Goal: Task Accomplishment & Management: Manage account settings

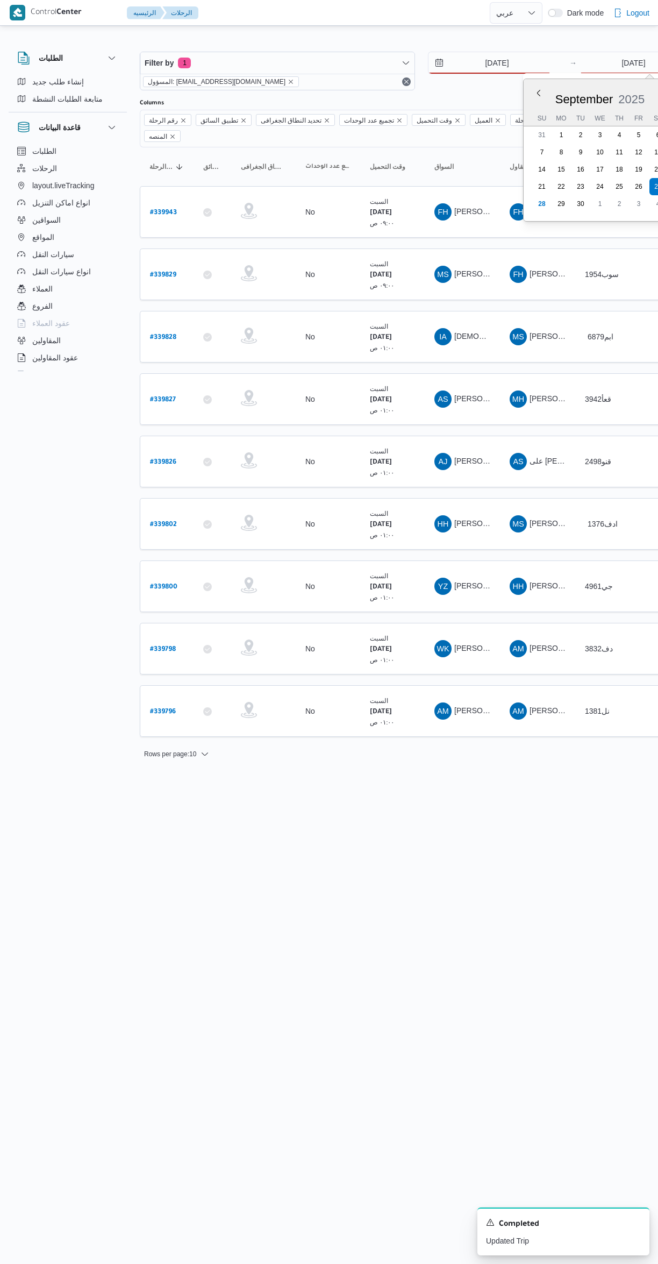
select select "ar"
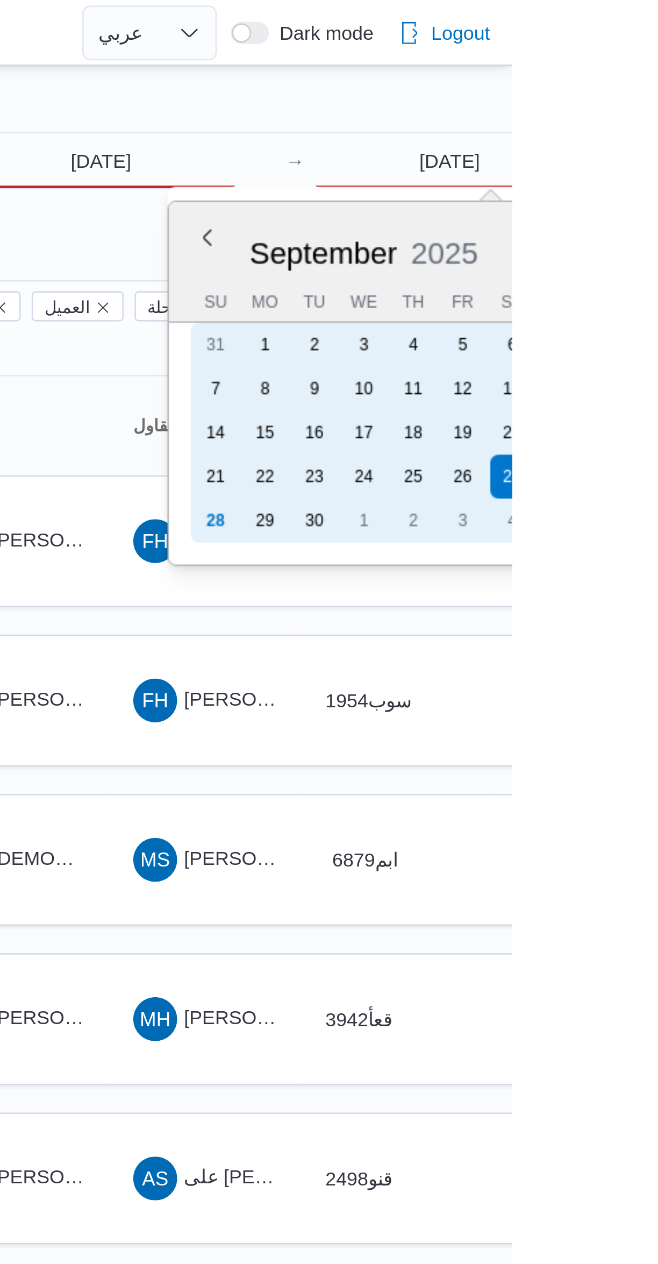
click at [542, 200] on div "28" at bounding box center [542, 203] width 17 height 17
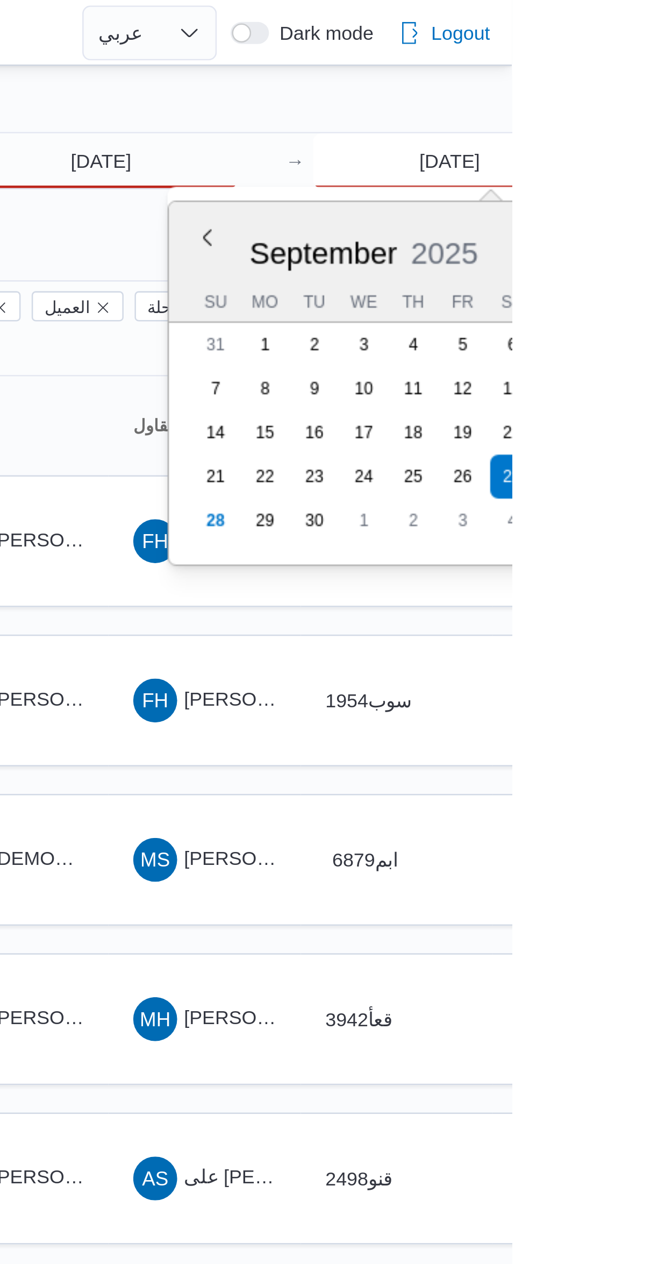
type input "[DATE]"
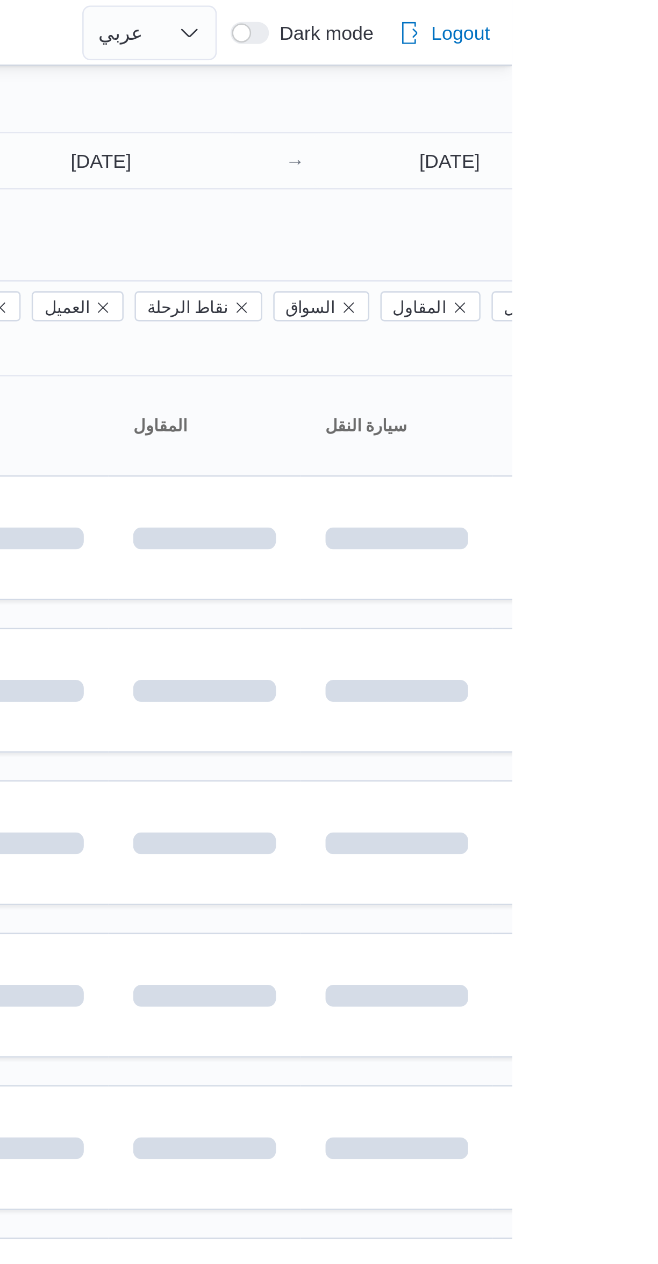
click at [518, 33] on div "Filter by 1 المسؤول: [EMAIL_ADDRESS][DOMAIN_NAME] [DATE] → [DATE] Group By Colu…" at bounding box center [323, 389] width 658 height 722
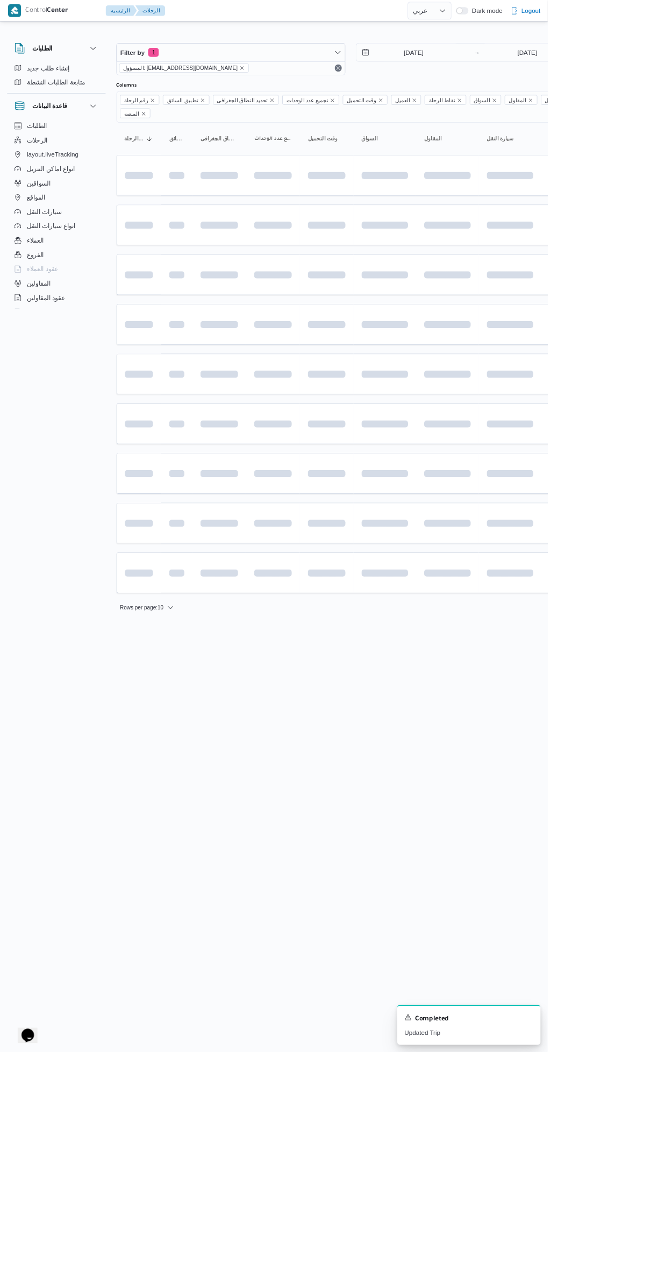
click at [441, 1041] on html "Control Center الرئيسيه الرحلات English عربي Dark mode Logout الطلبات إنشاء طلب…" at bounding box center [329, 632] width 658 height 1264
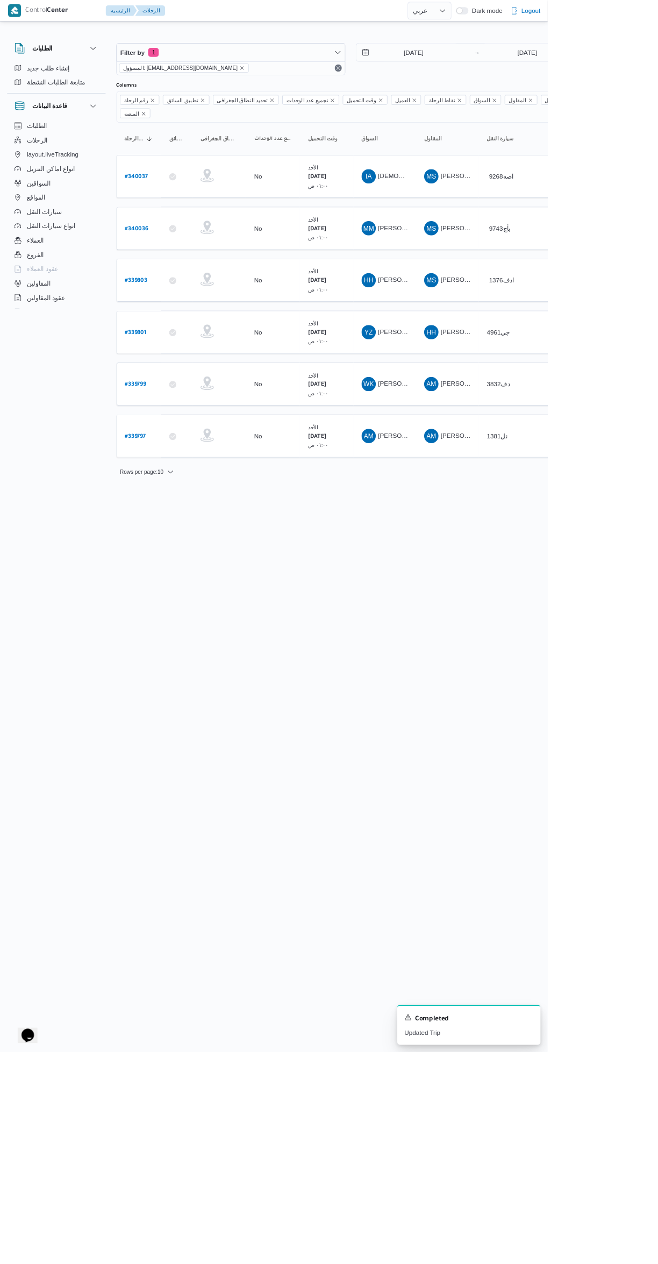
click at [165, 272] on b "# 340036" at bounding box center [164, 276] width 28 height 8
select select "ar"
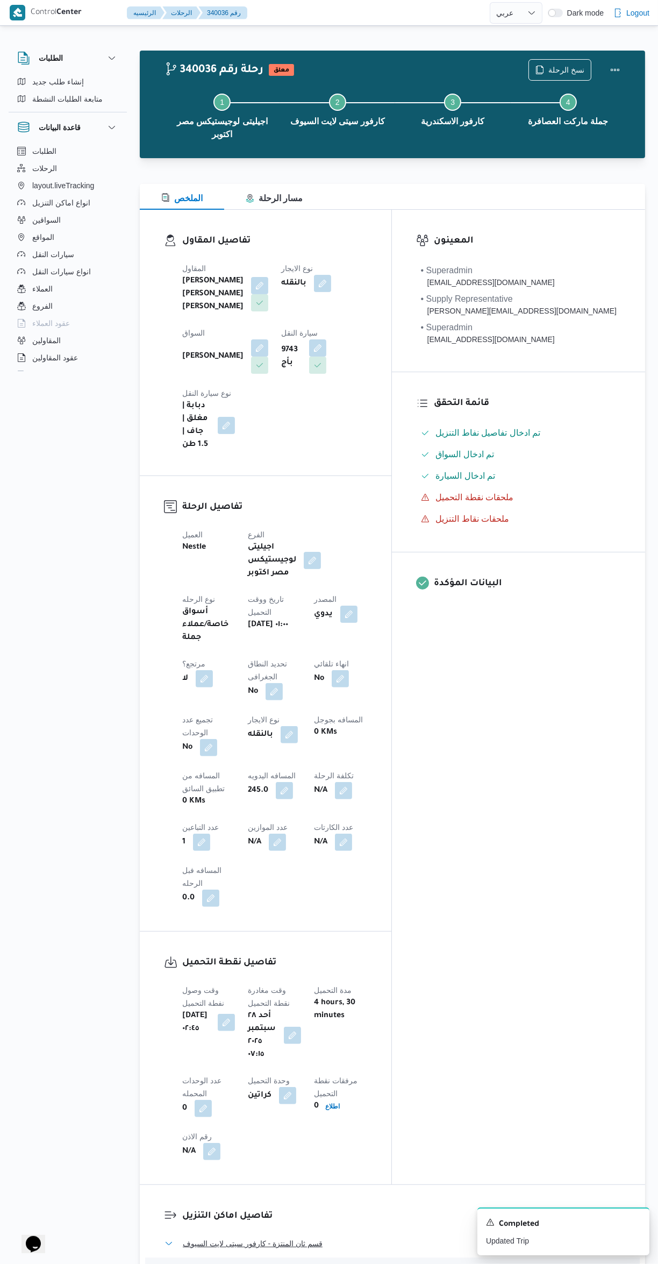
click at [421, 1237] on button "قسم ثان المنتزة - كارفور سيتى لايت السيوف" at bounding box center [393, 1243] width 457 height 13
click at [409, 1263] on button "قسم أول العامرية - كارفور الاسكندرية" at bounding box center [393, 1271] width 457 height 13
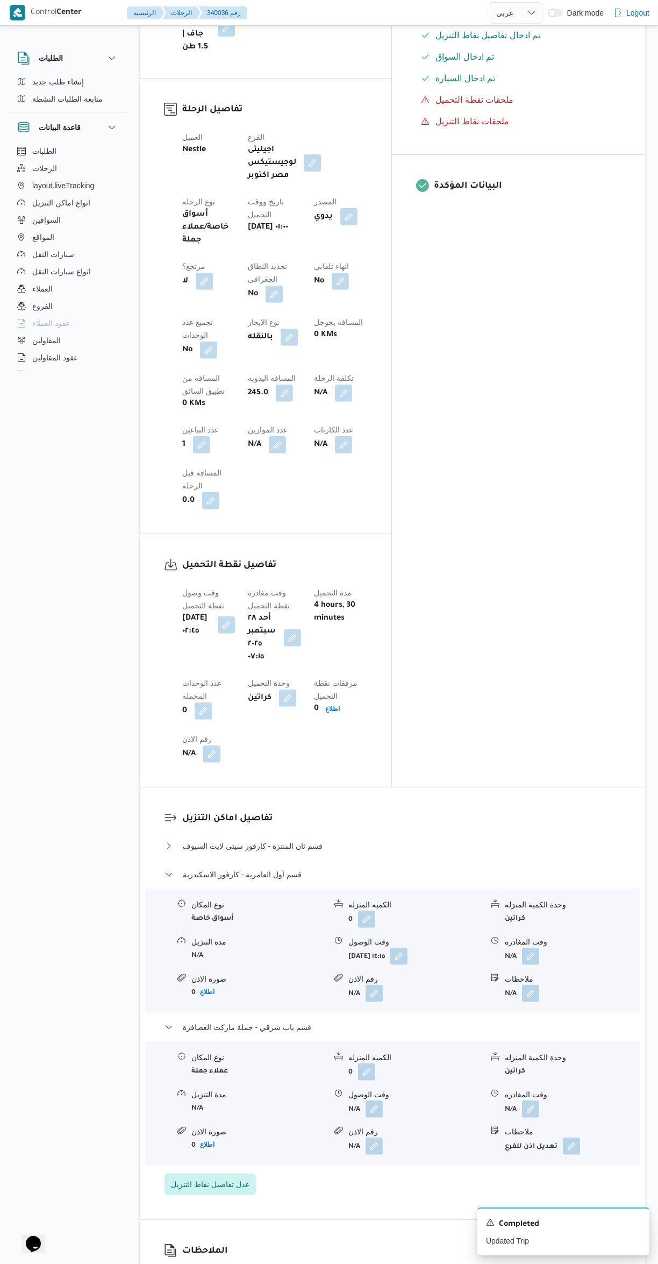
scroll to position [403, 0]
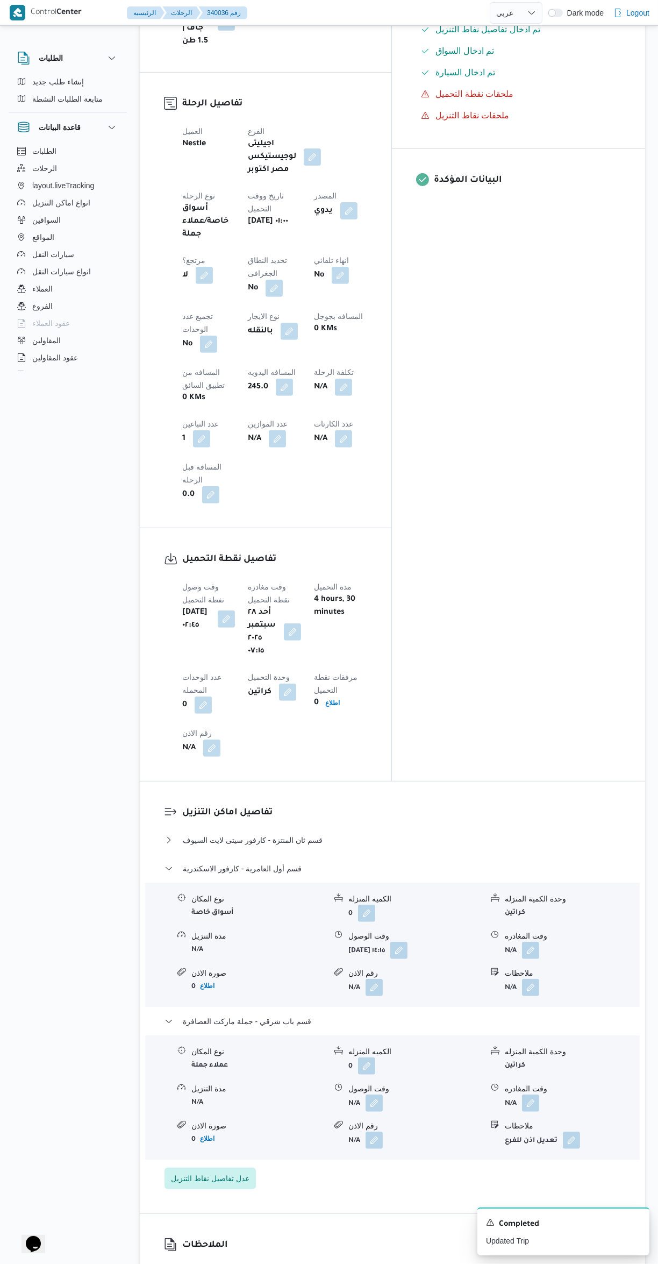
click at [531, 942] on button "button" at bounding box center [530, 950] width 17 height 17
click at [496, 750] on input "وقت المغادره" at bounding box center [503, 753] width 122 height 22
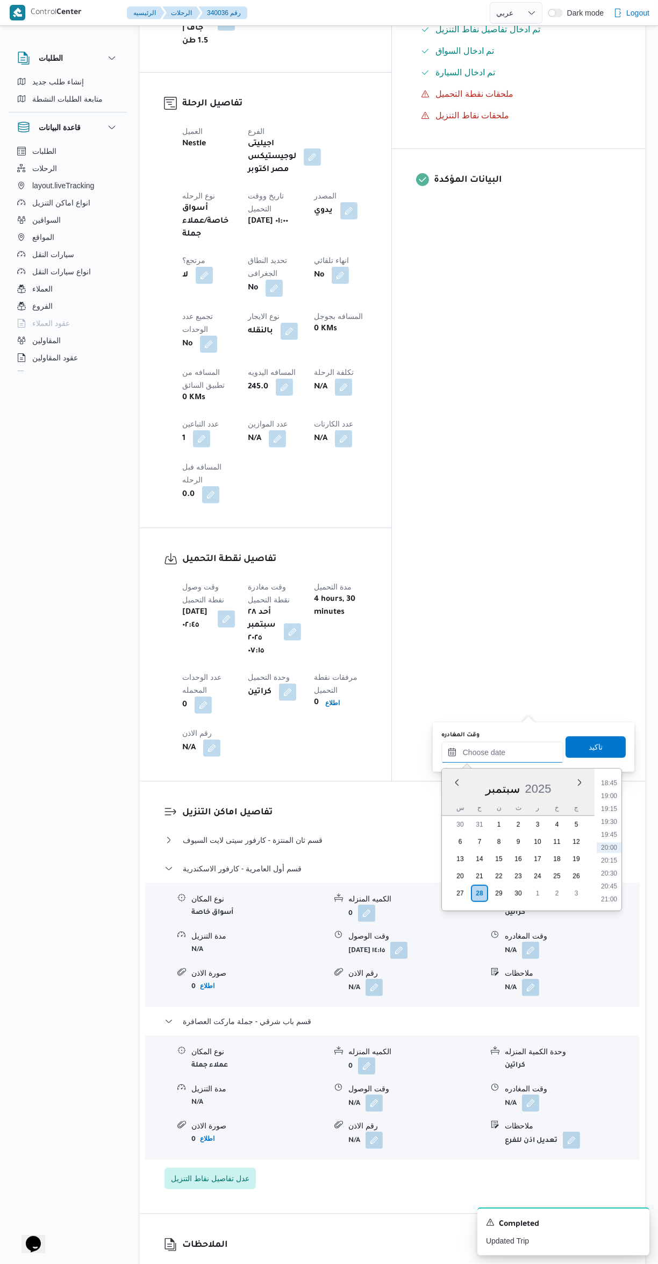
scroll to position [322, 0]
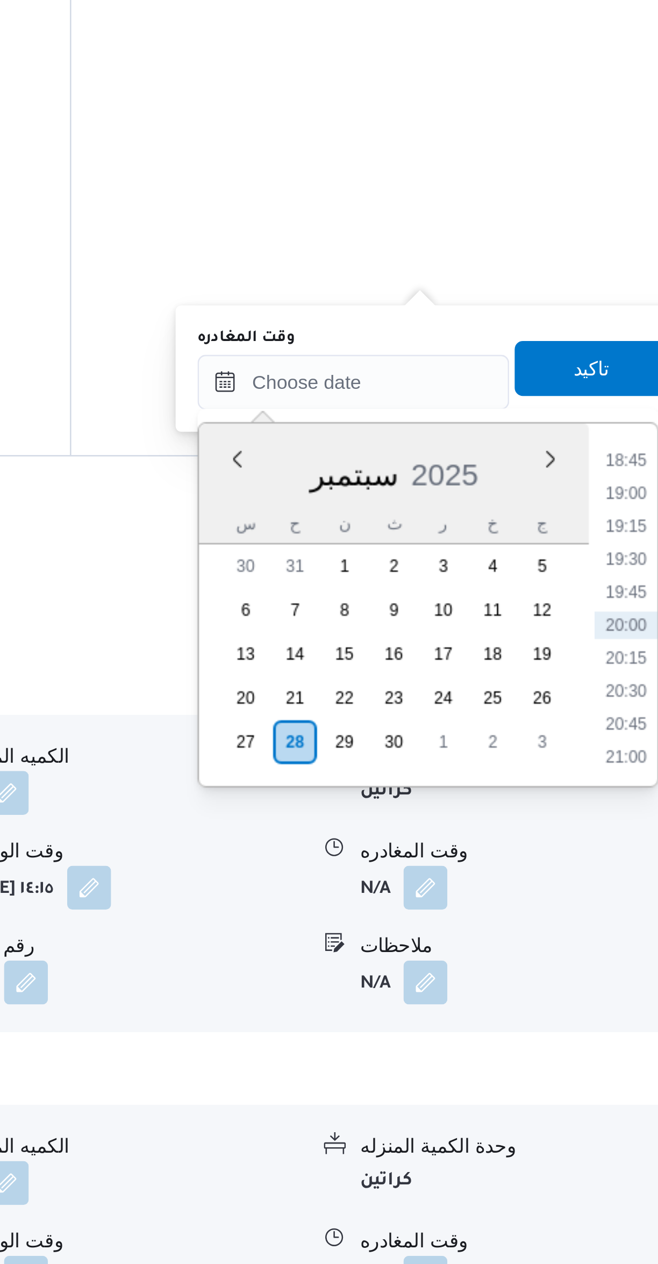
click at [603, 864] on li "18:45" at bounding box center [609, 864] width 25 height 11
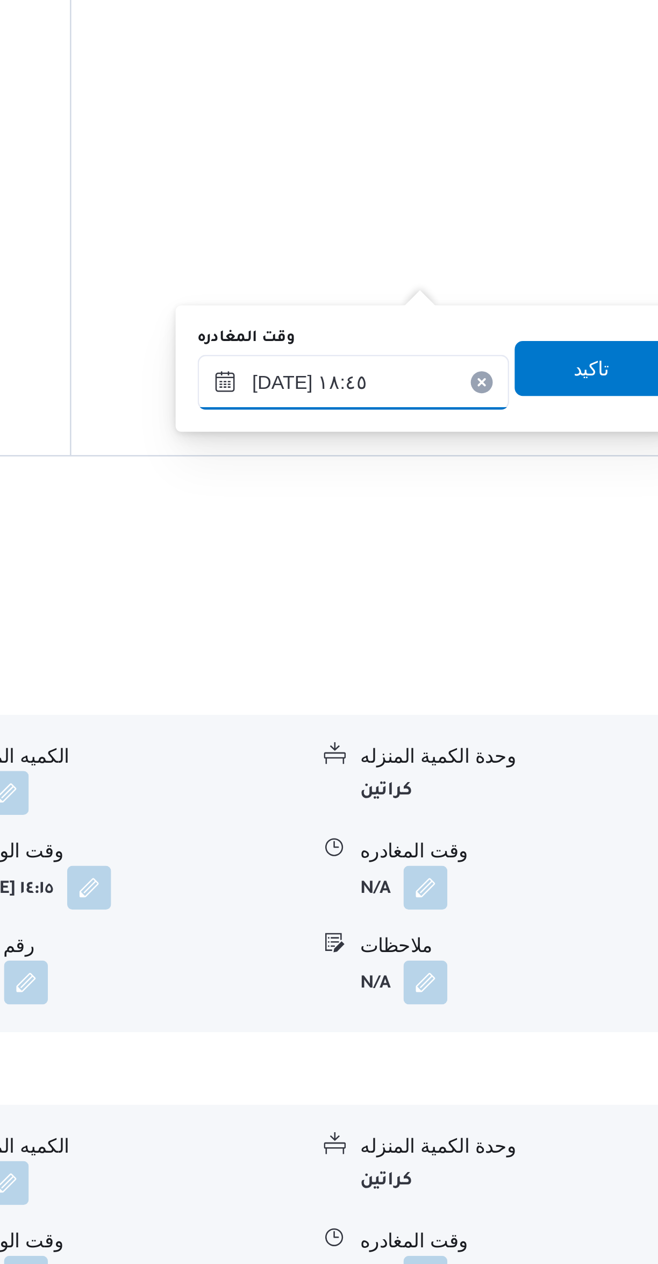
click at [471, 834] on input "[DATE] ١٨:٤٥" at bounding box center [503, 834] width 122 height 22
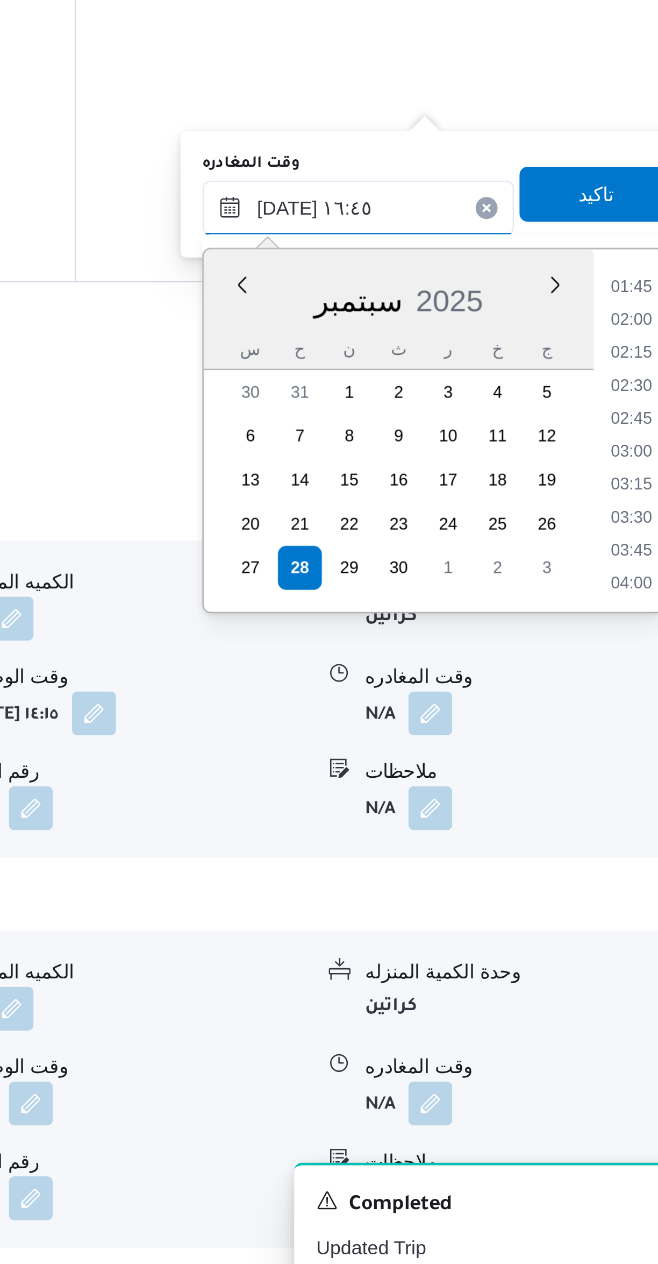
scroll to position [752, 0]
type input "[DATE] ١٦:٤٥"
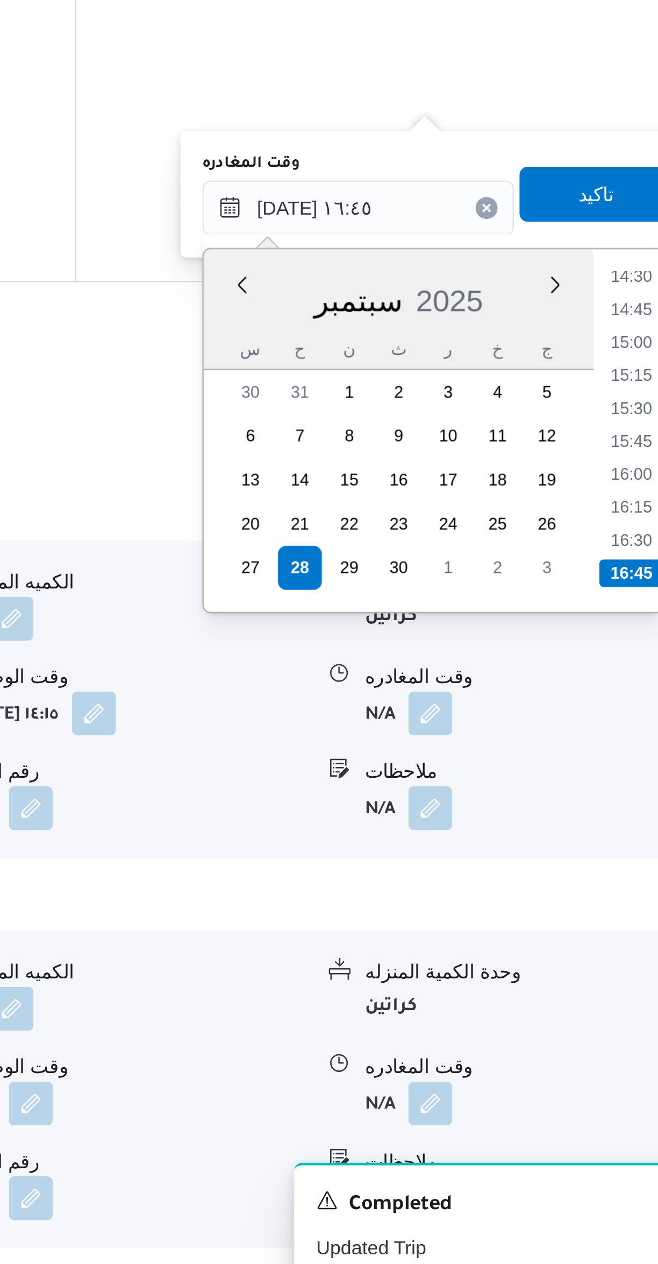
click at [604, 975] on li "16:45" at bounding box center [609, 976] width 25 height 11
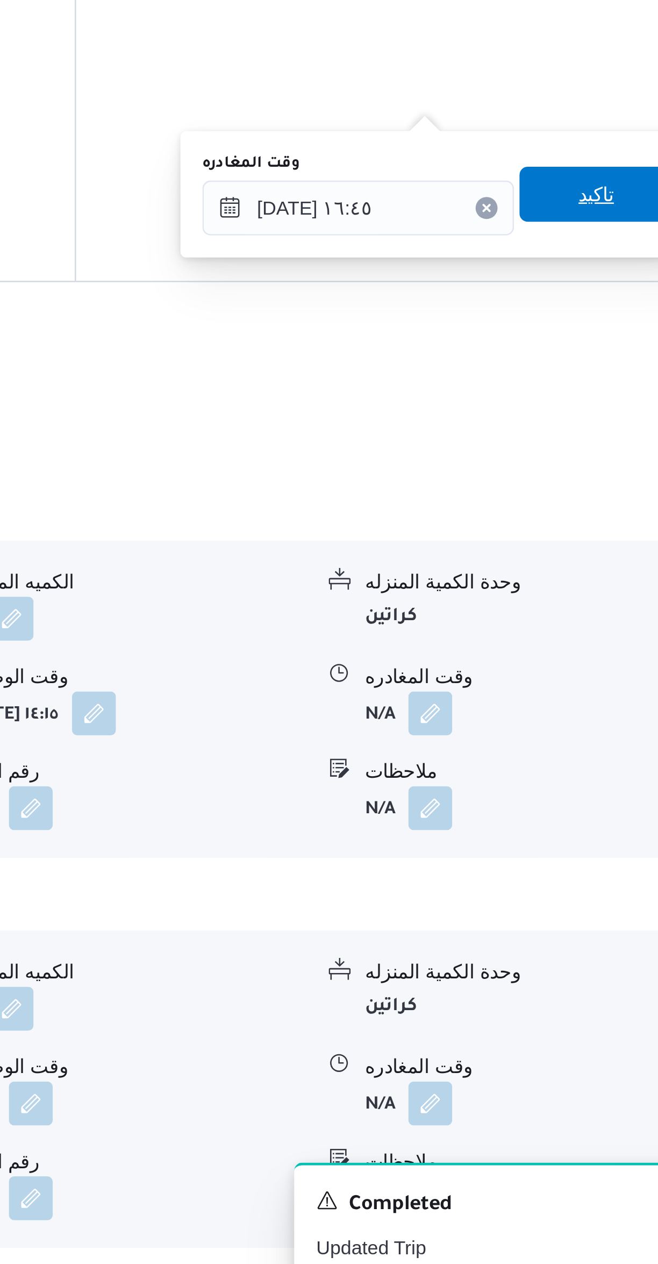
click at [594, 831] on span "تاكيد" at bounding box center [596, 828] width 60 height 22
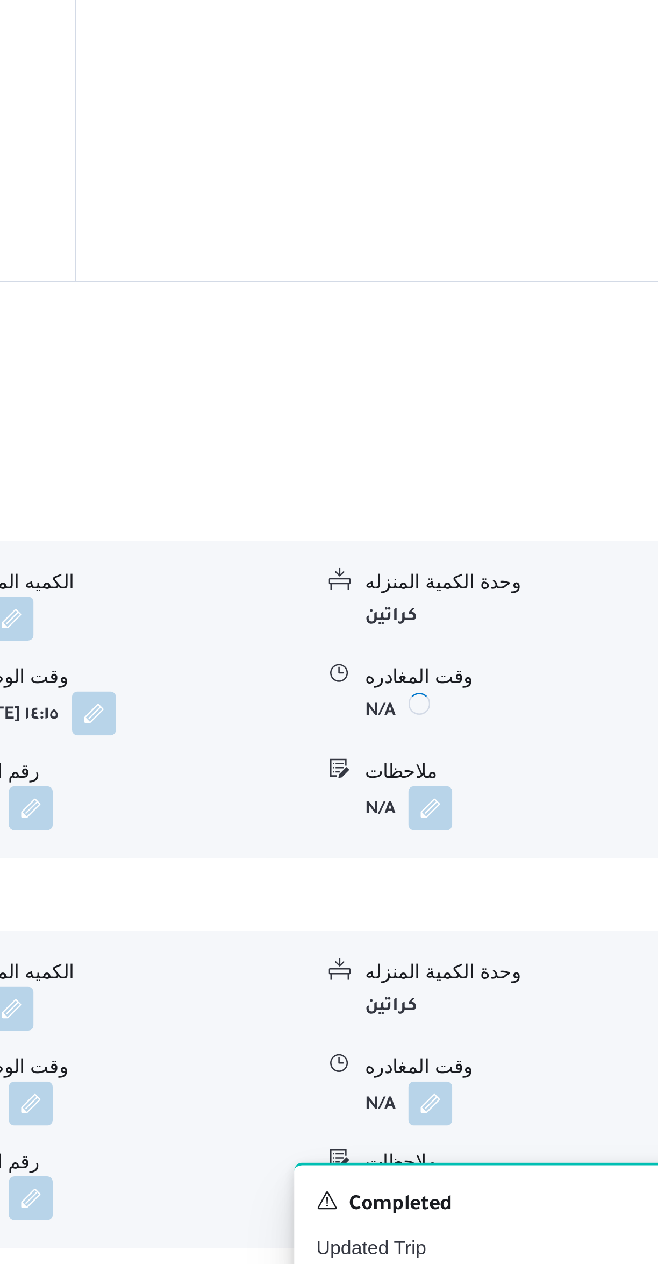
scroll to position [322, 0]
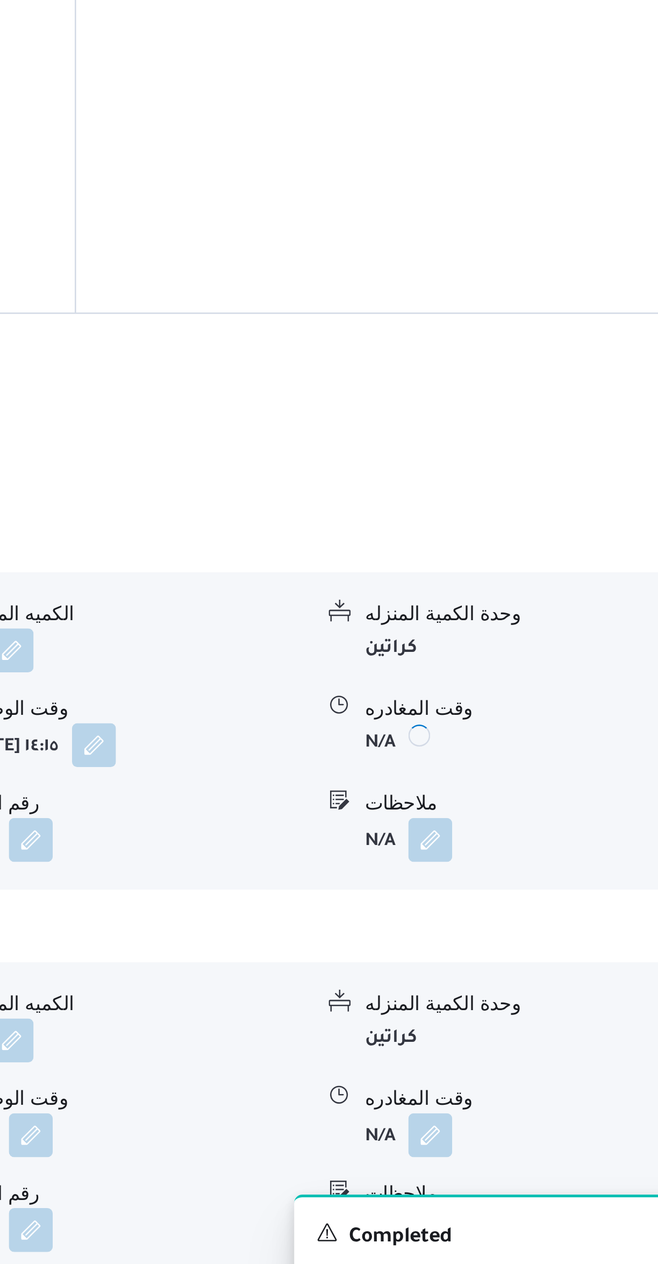
click at [532, 1176] on button "button" at bounding box center [530, 1184] width 17 height 17
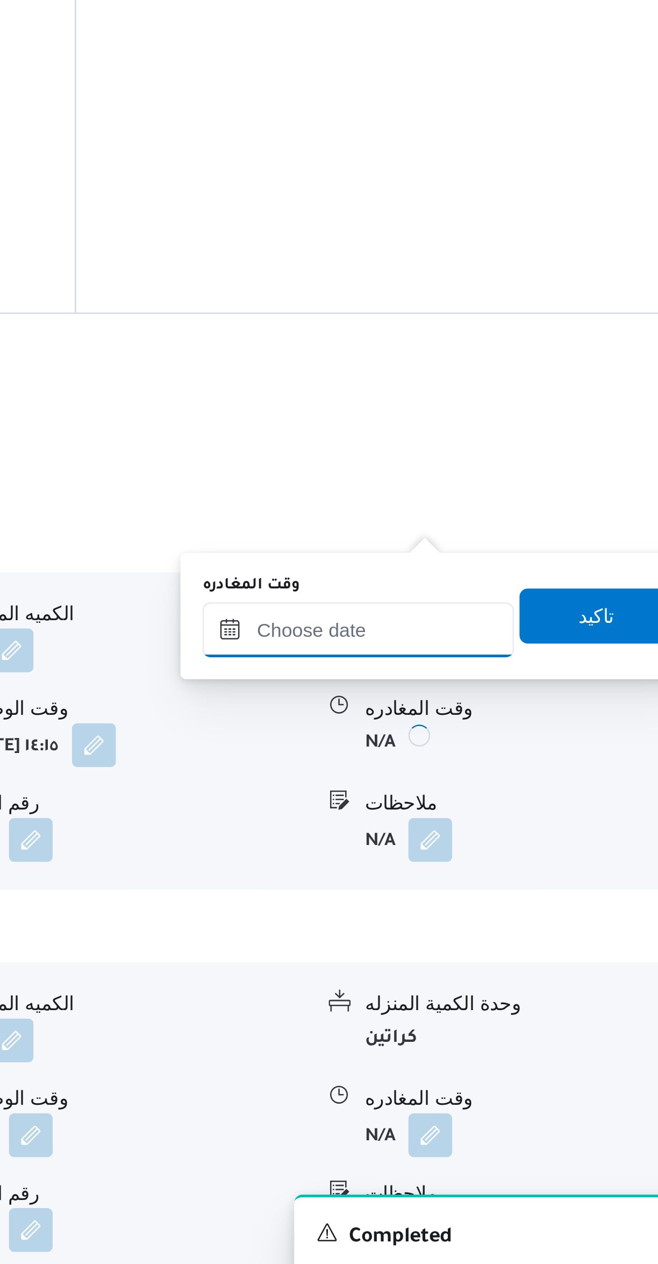
click at [505, 987] on input "وقت المغادره" at bounding box center [503, 987] width 122 height 22
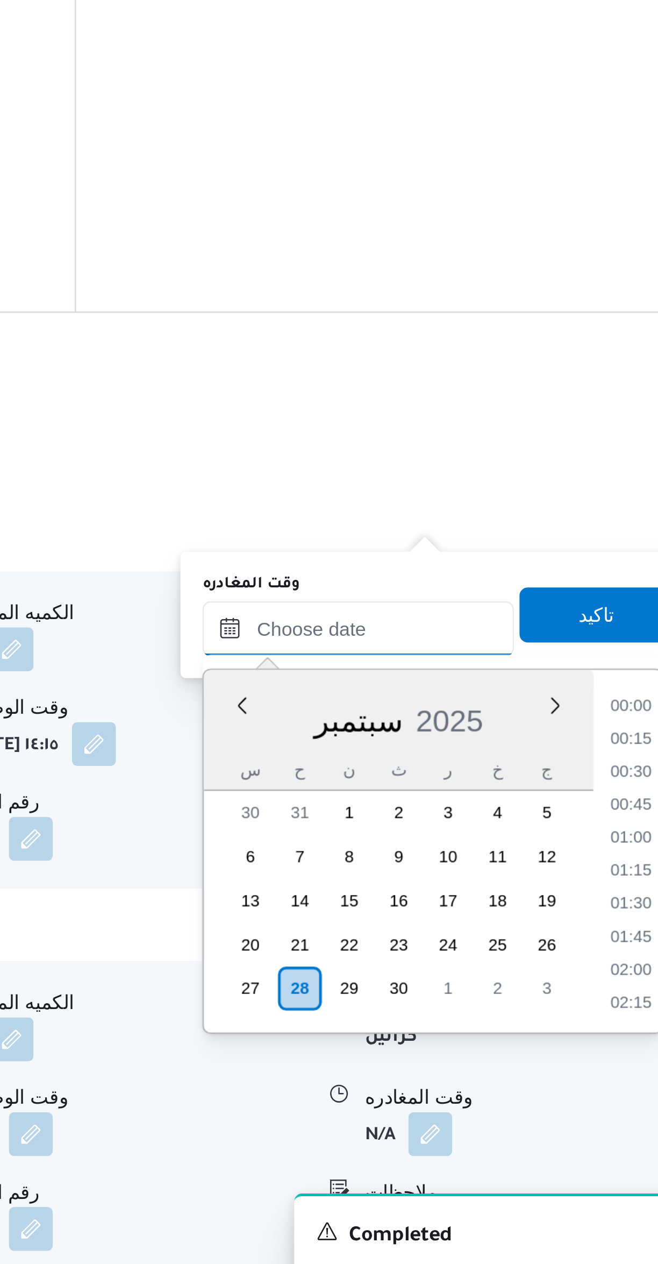
scroll to position [968, 0]
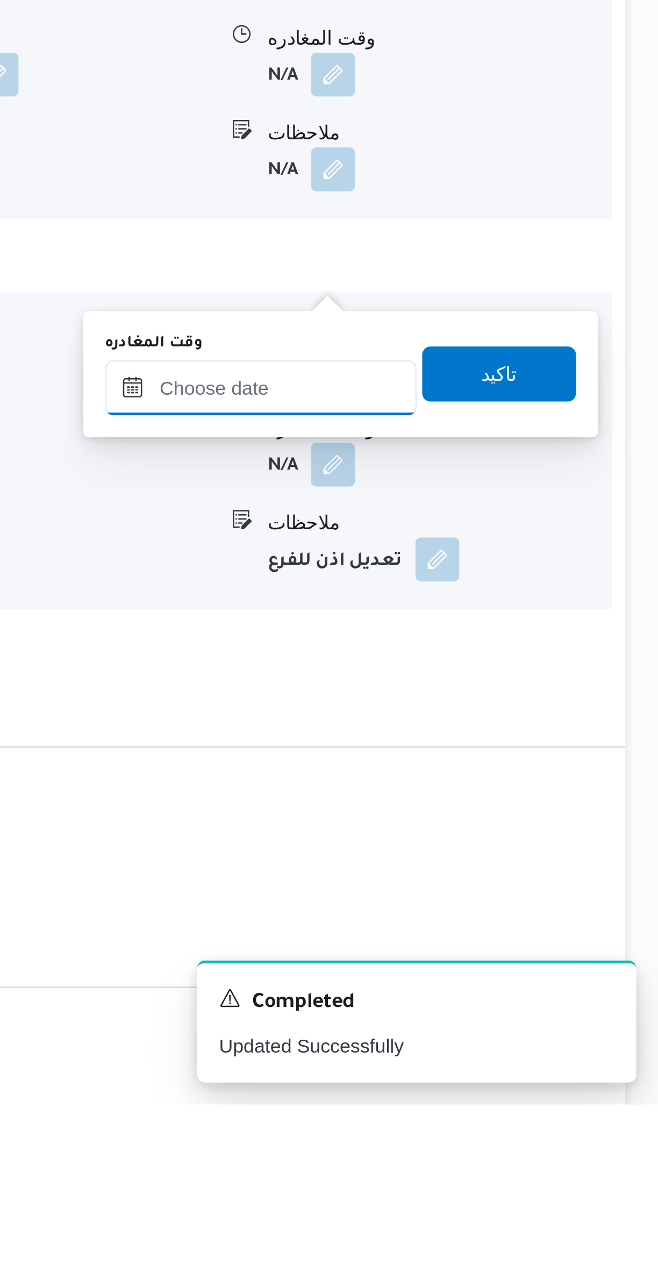
click at [504, 978] on input "وقت المغادره" at bounding box center [503, 983] width 122 height 22
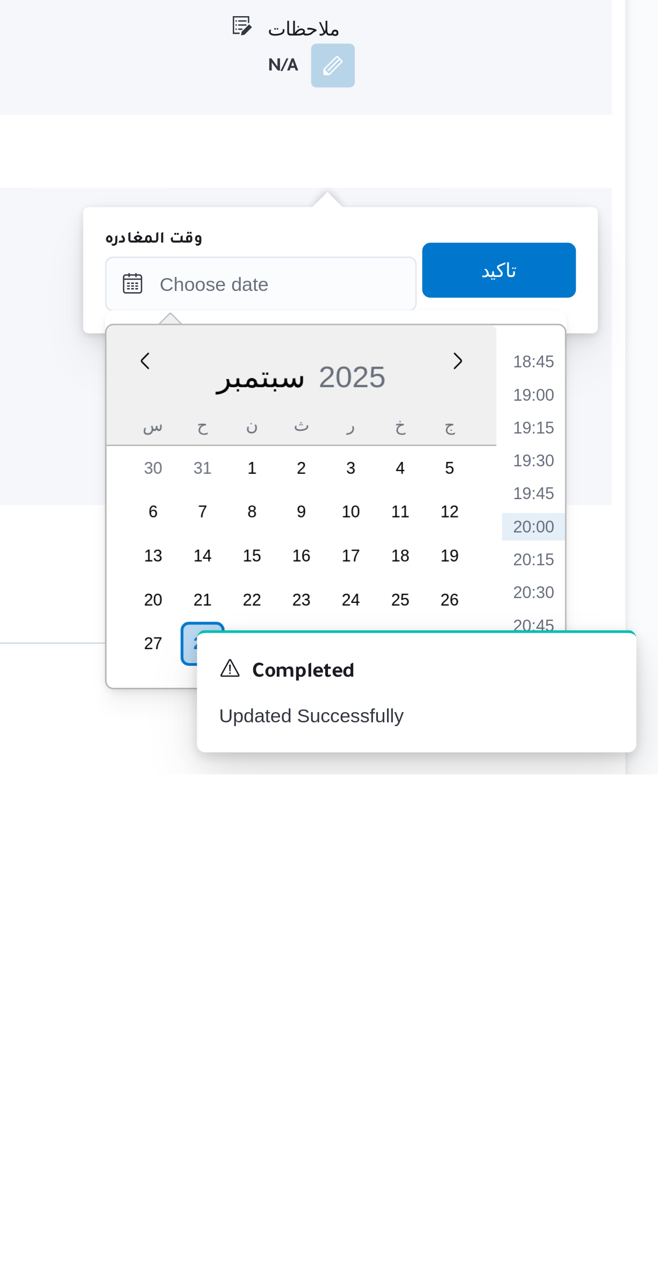
click at [610, 1101] on li "18:45" at bounding box center [609, 1102] width 25 height 11
type input "[DATE] ١٨:٤٥"
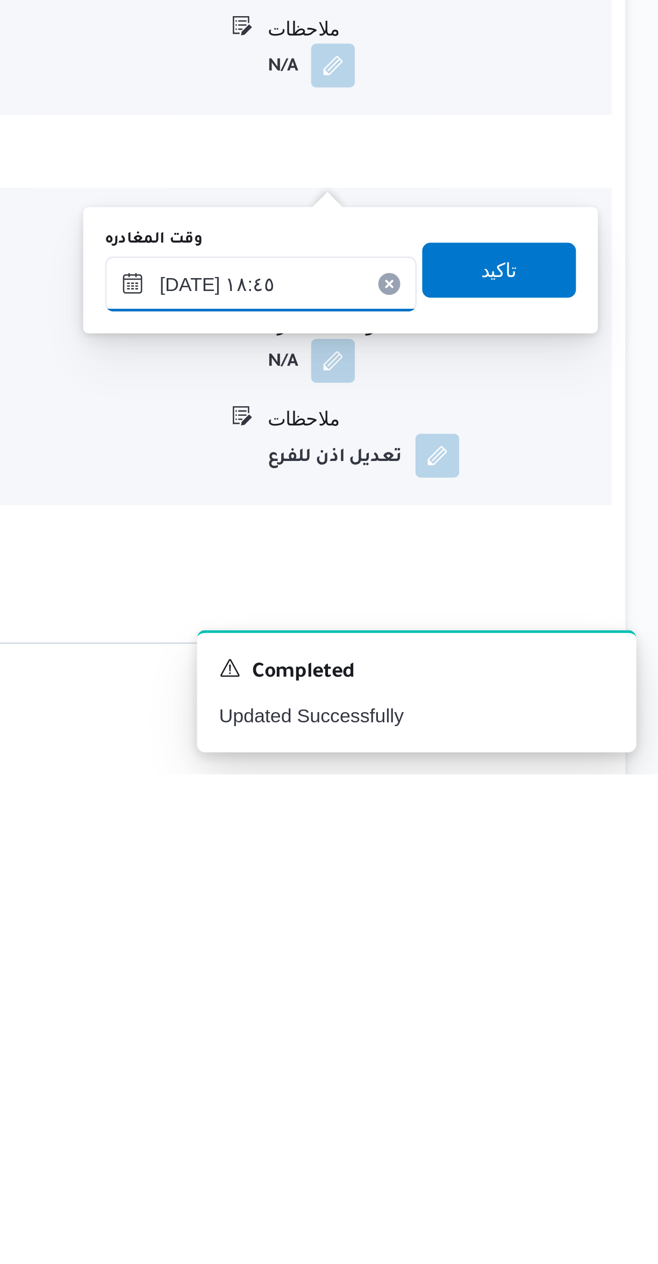
scroll to position [237, 0]
click at [501, 1071] on input "[DATE] ١٨:٤٥" at bounding box center [503, 1072] width 122 height 22
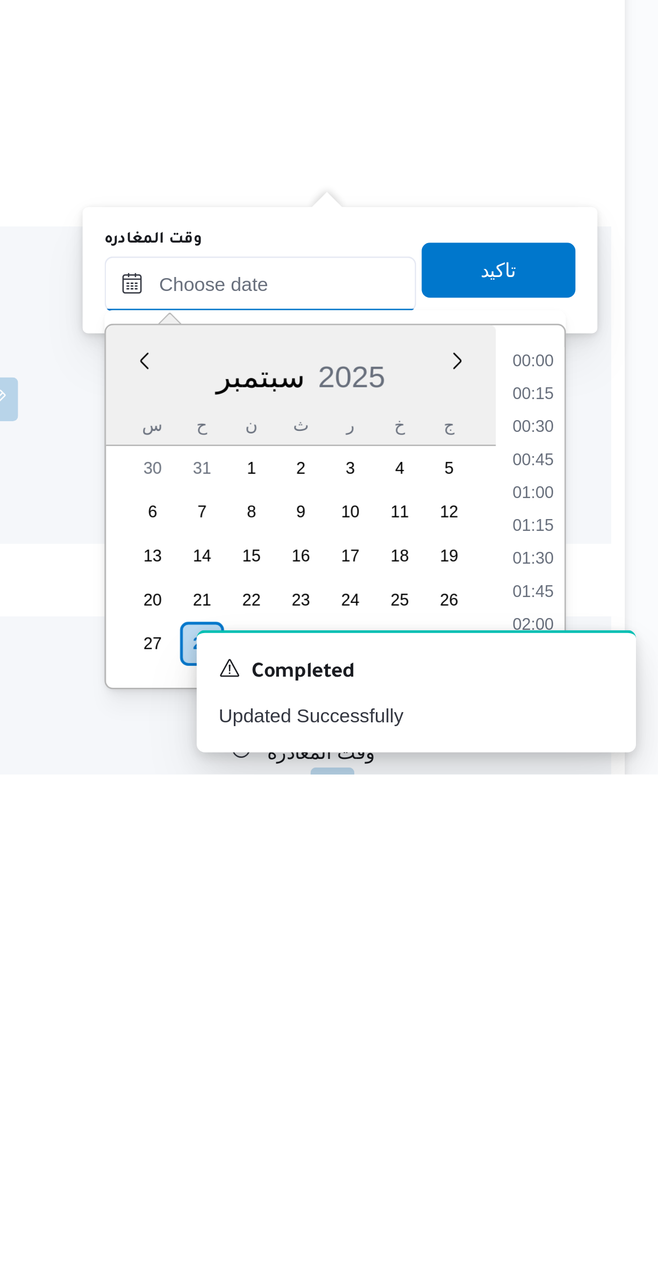
scroll to position [902, 0]
click at [608, 1101] on li "17:30" at bounding box center [609, 1103] width 25 height 11
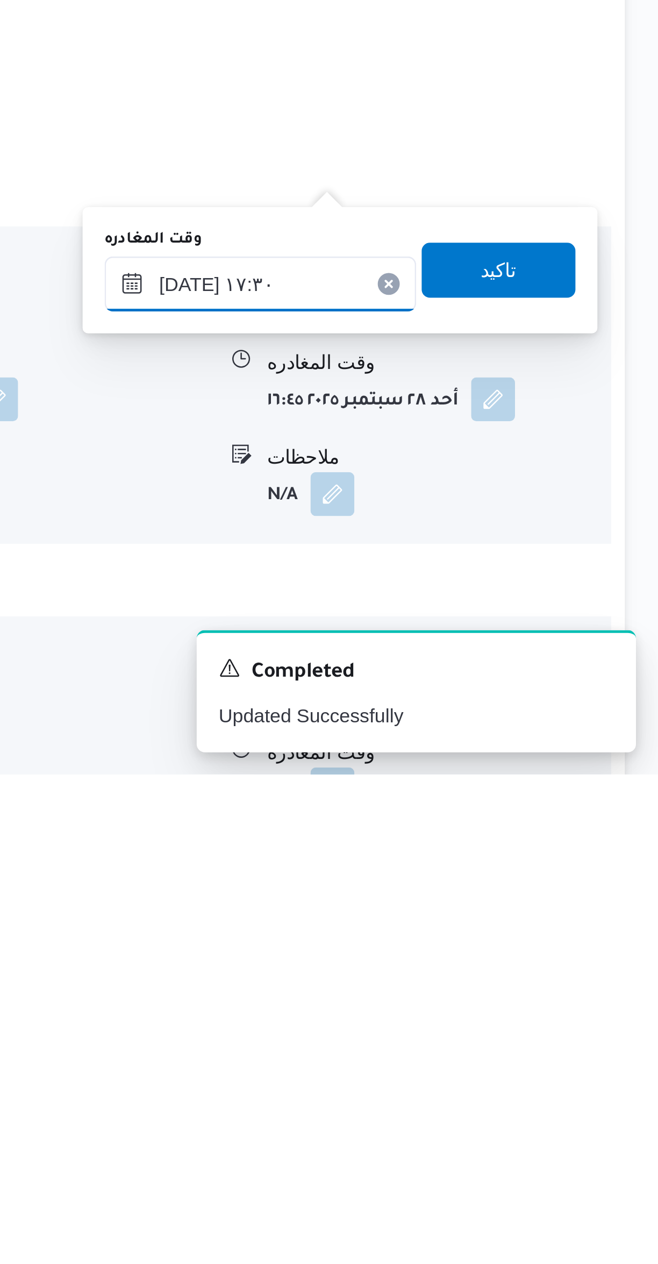
click at [503, 1077] on input "[DATE] ١٧:٣٠" at bounding box center [503, 1072] width 122 height 22
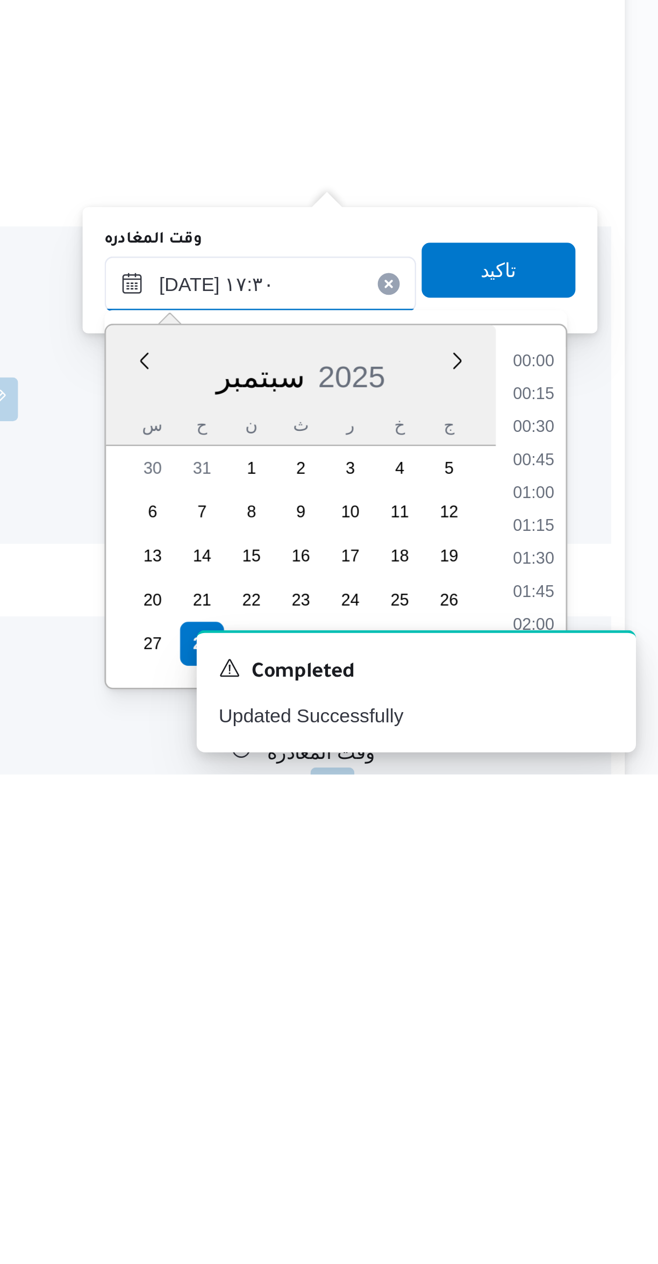
scroll to position [838, 0]
click at [607, 1128] on li "16:45" at bounding box center [609, 1128] width 25 height 11
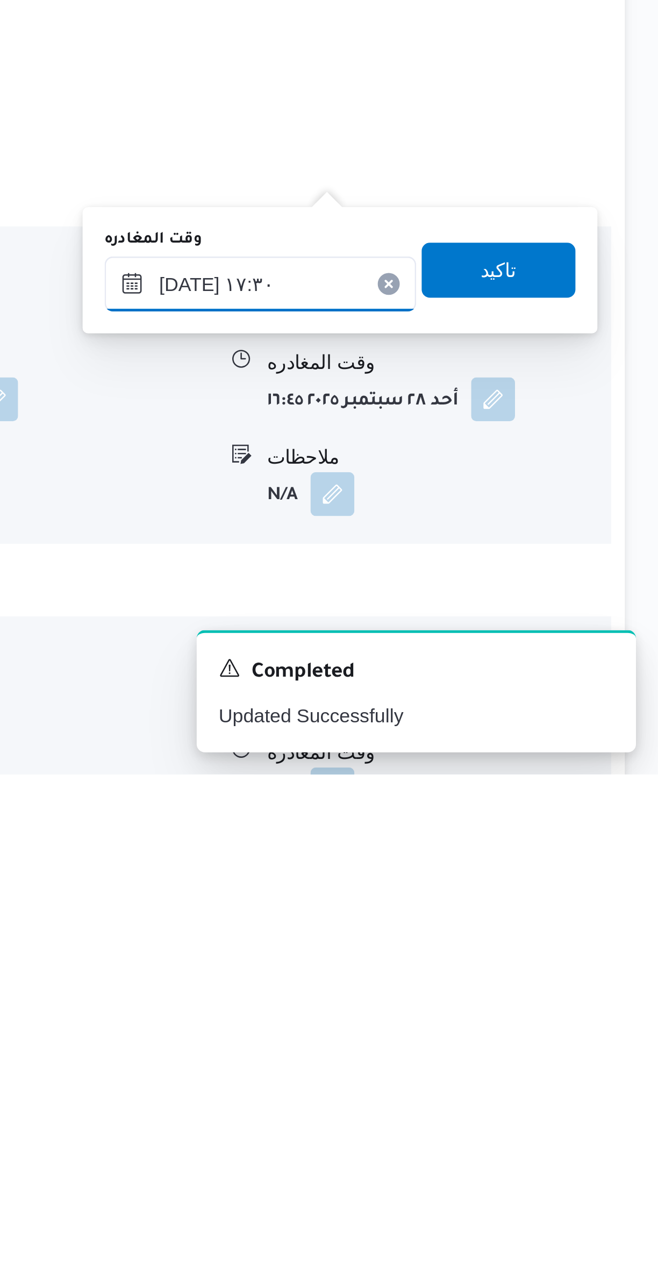
type input "[DATE] ١٦:٤٥"
click at [606, 1064] on span "تاكيد" at bounding box center [596, 1067] width 60 height 22
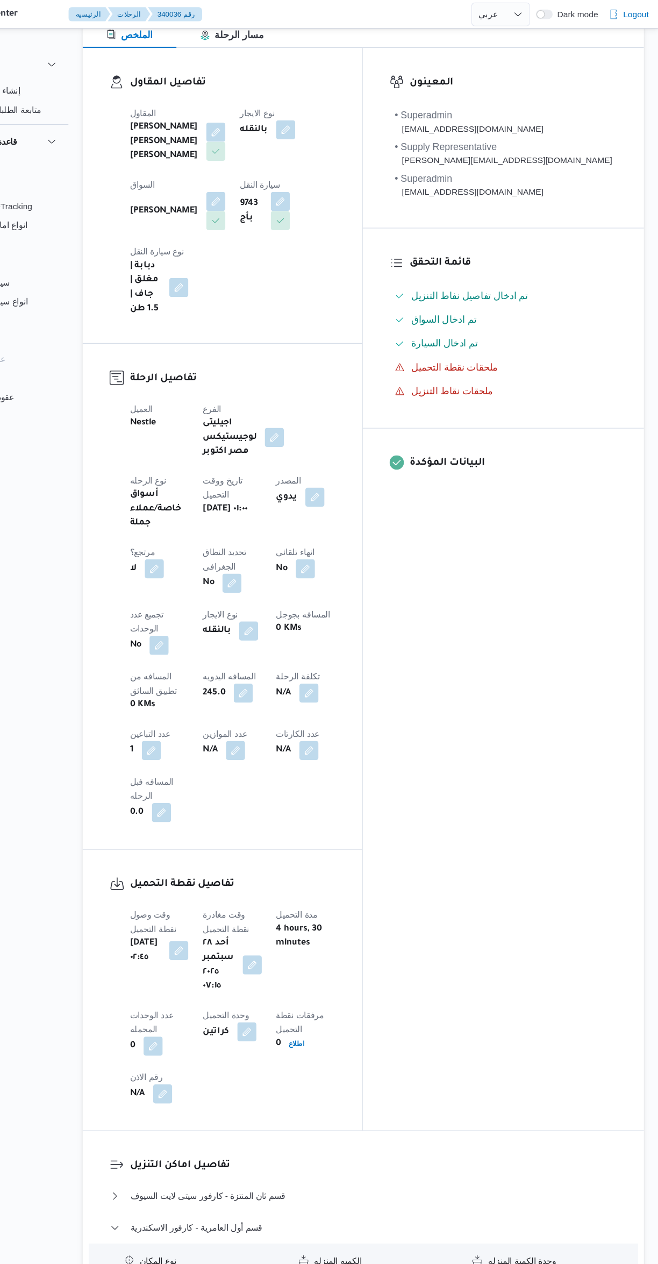
scroll to position [0, 0]
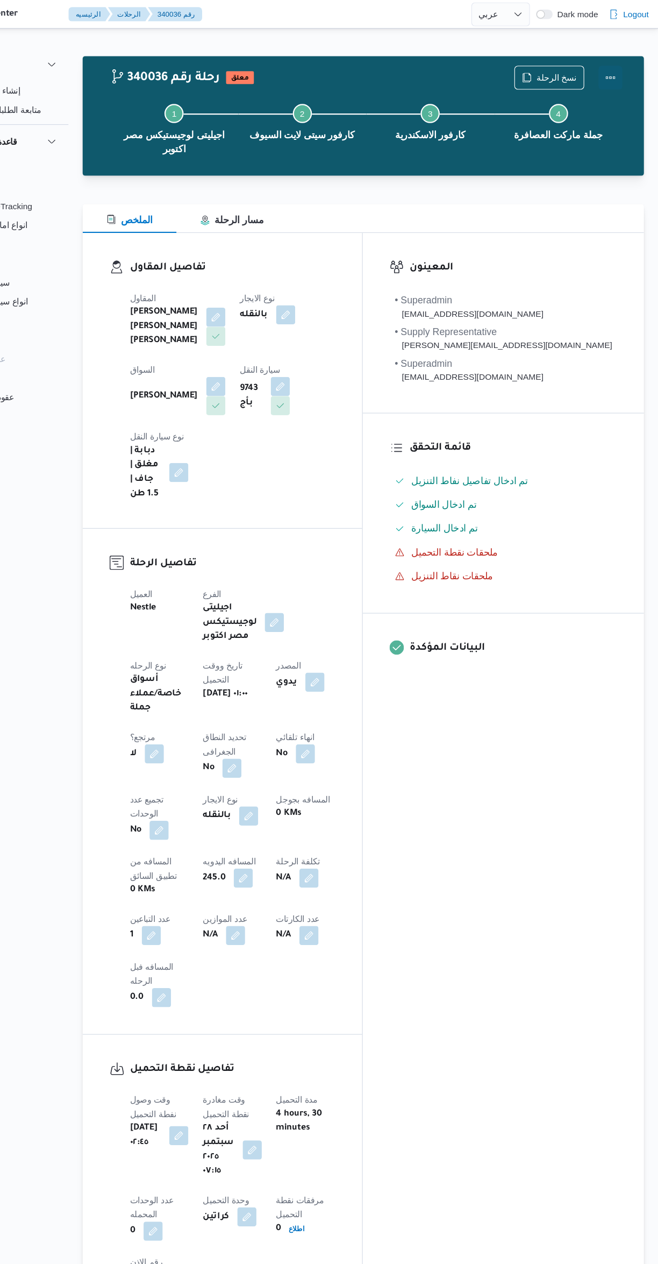
click at [624, 68] on button "Actions" at bounding box center [615, 70] width 22 height 22
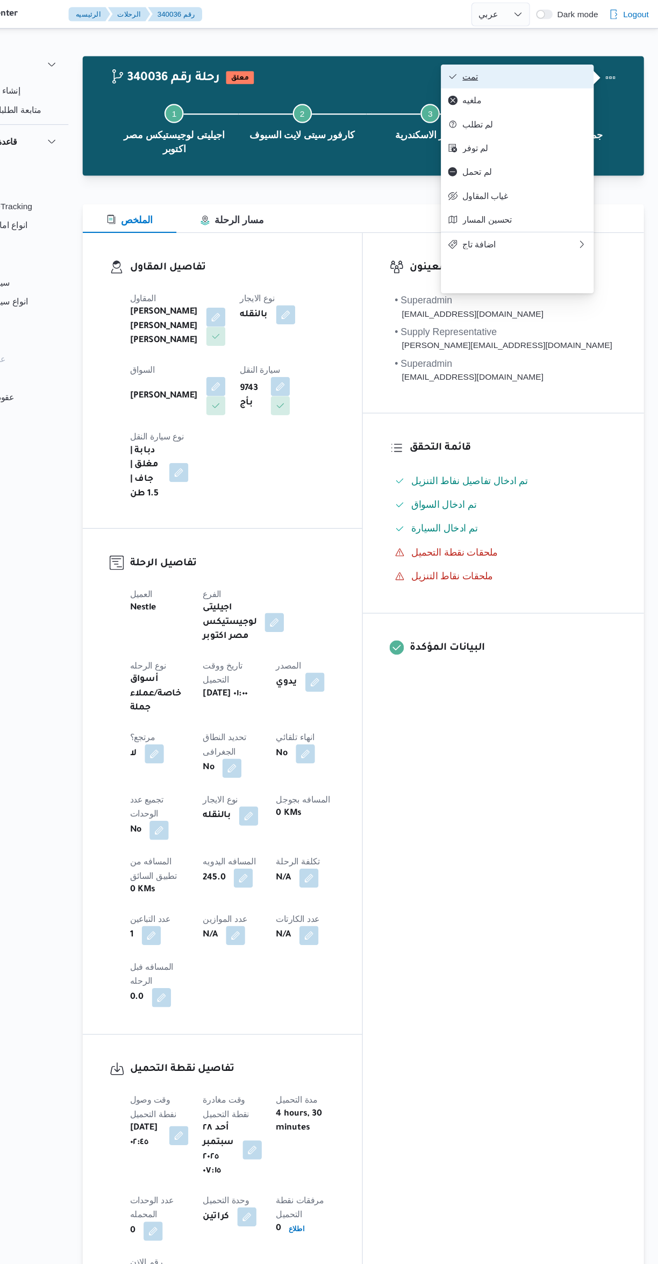
click at [570, 70] on span "تمت" at bounding box center [538, 69] width 112 height 9
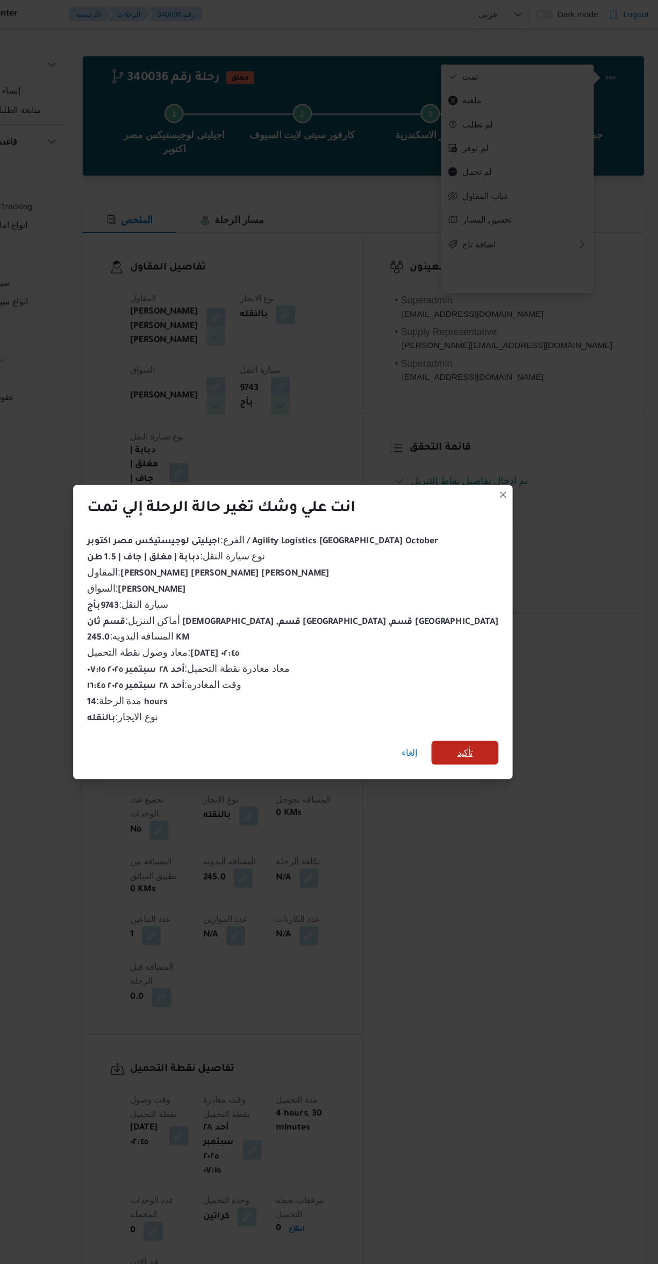
click at [454, 678] on span "تأكيد" at bounding box center [484, 678] width 60 height 22
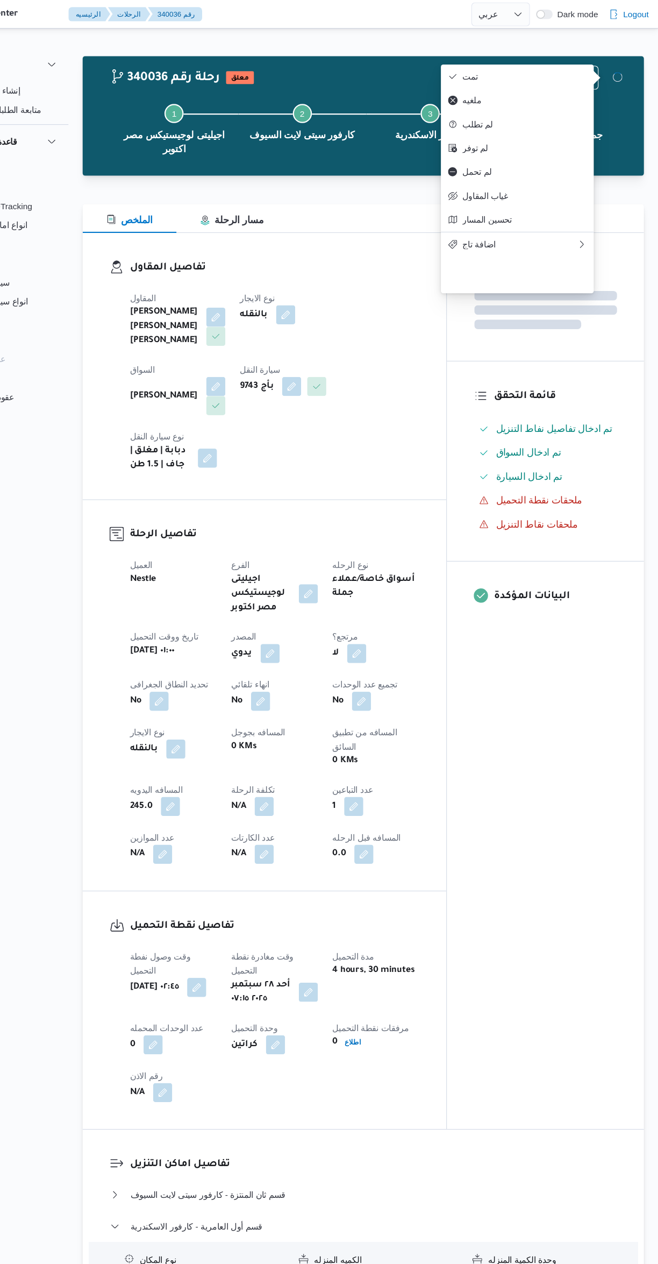
click at [566, 752] on div "المعينون قائمة التحقق تم ادخال تفاصيل نفاط التنزيل تم ادخال السواق تم ادخال الس…" at bounding box center [556, 613] width 177 height 807
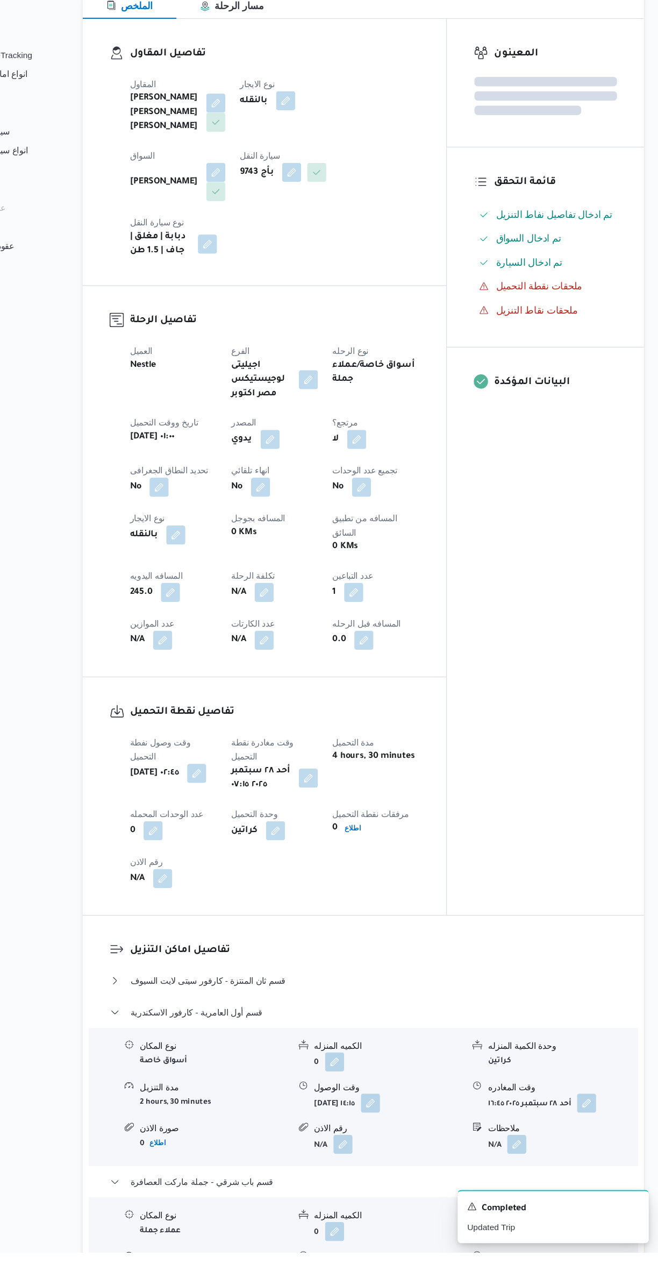
scroll to position [56, 0]
click at [418, 1042] on button "قسم أول العامرية - كارفور الاسكندرية" at bounding box center [393, 1048] width 457 height 13
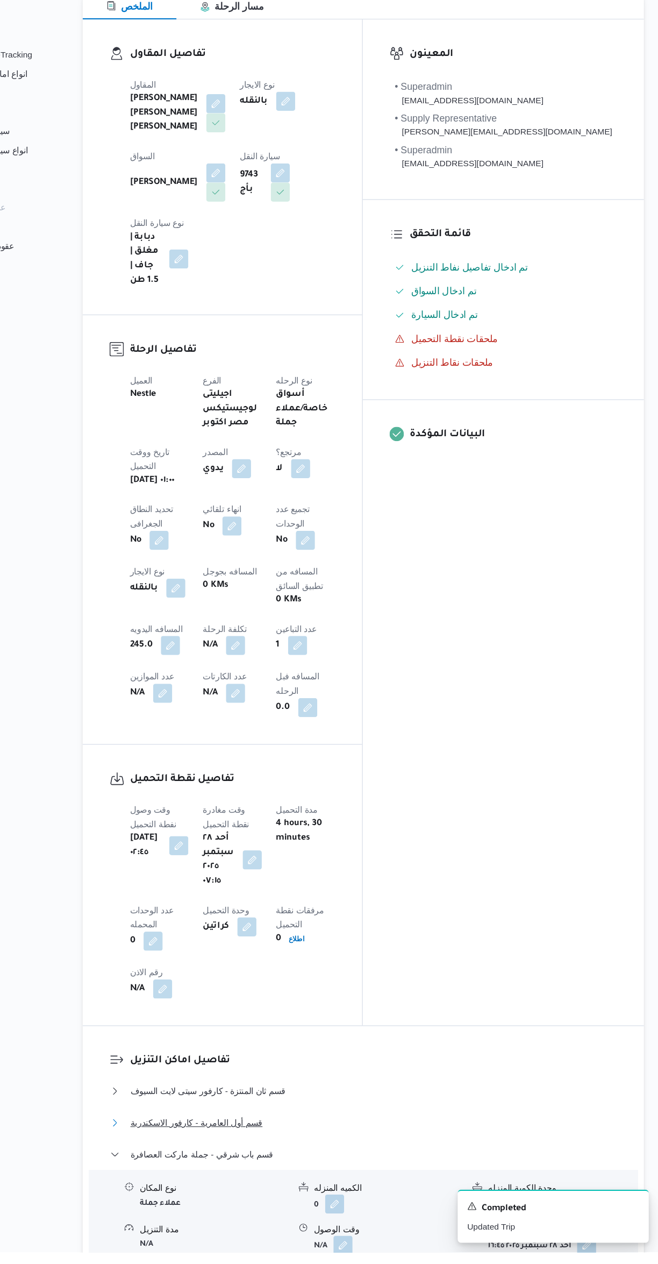
click at [410, 1141] on button "قسم أول العامرية - كارفور الاسكندرية" at bounding box center [393, 1147] width 457 height 13
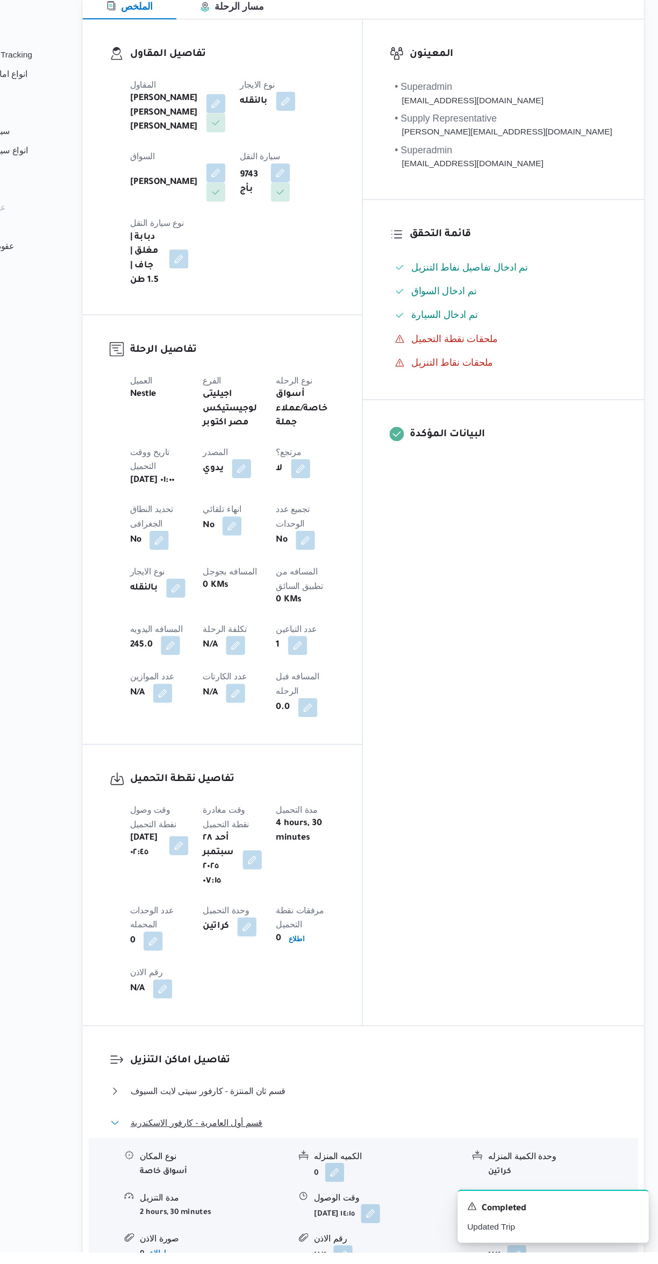
click at [385, 1141] on button "قسم أول العامرية - كارفور الاسكندرية" at bounding box center [393, 1147] width 457 height 13
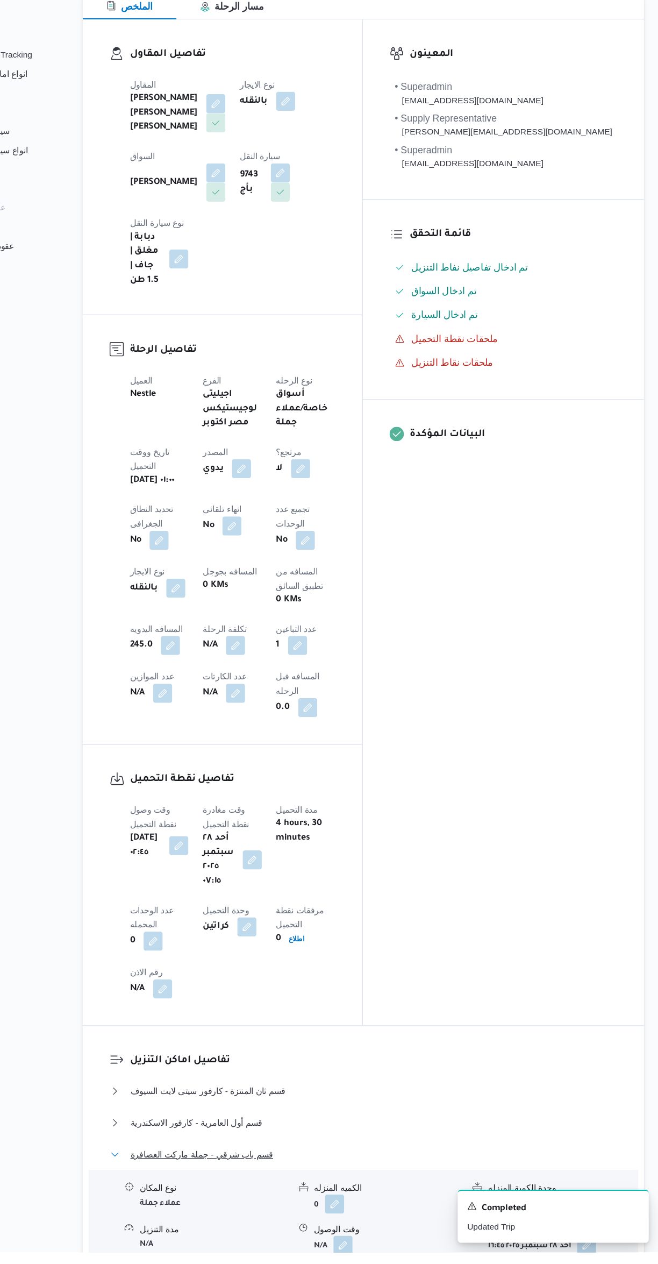
click at [382, 1169] on button "قسم باب شرقي - جملة ماركت العصافرة" at bounding box center [393, 1175] width 457 height 13
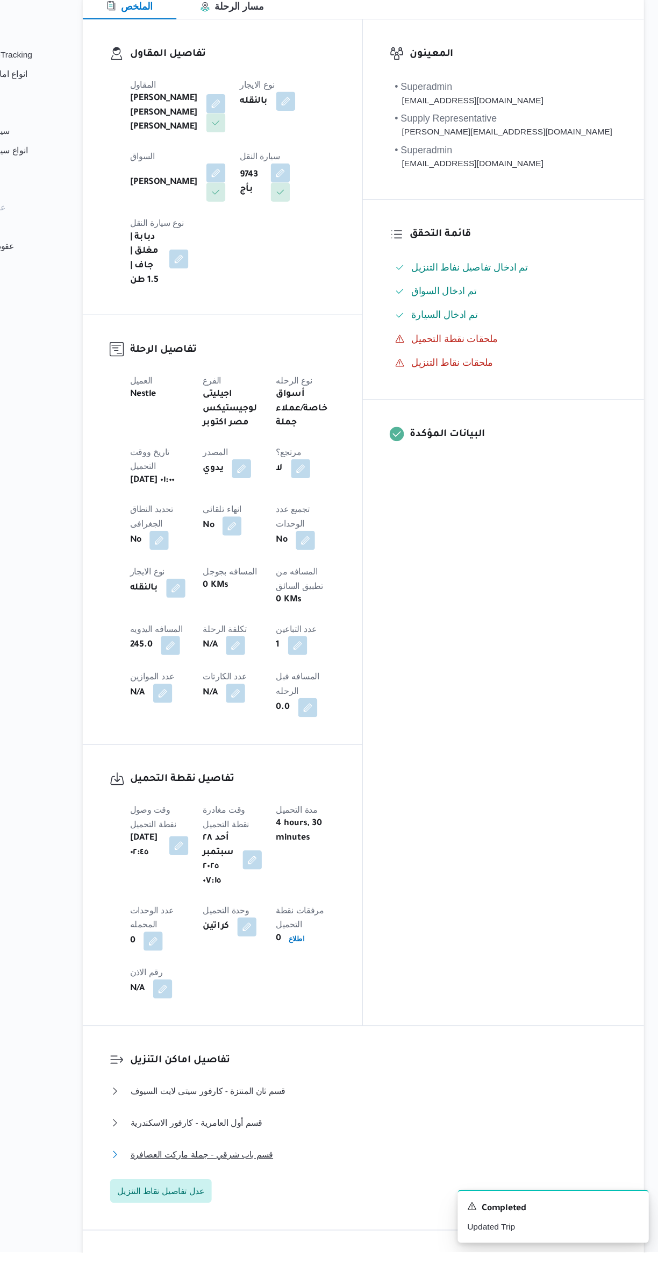
scroll to position [2, 0]
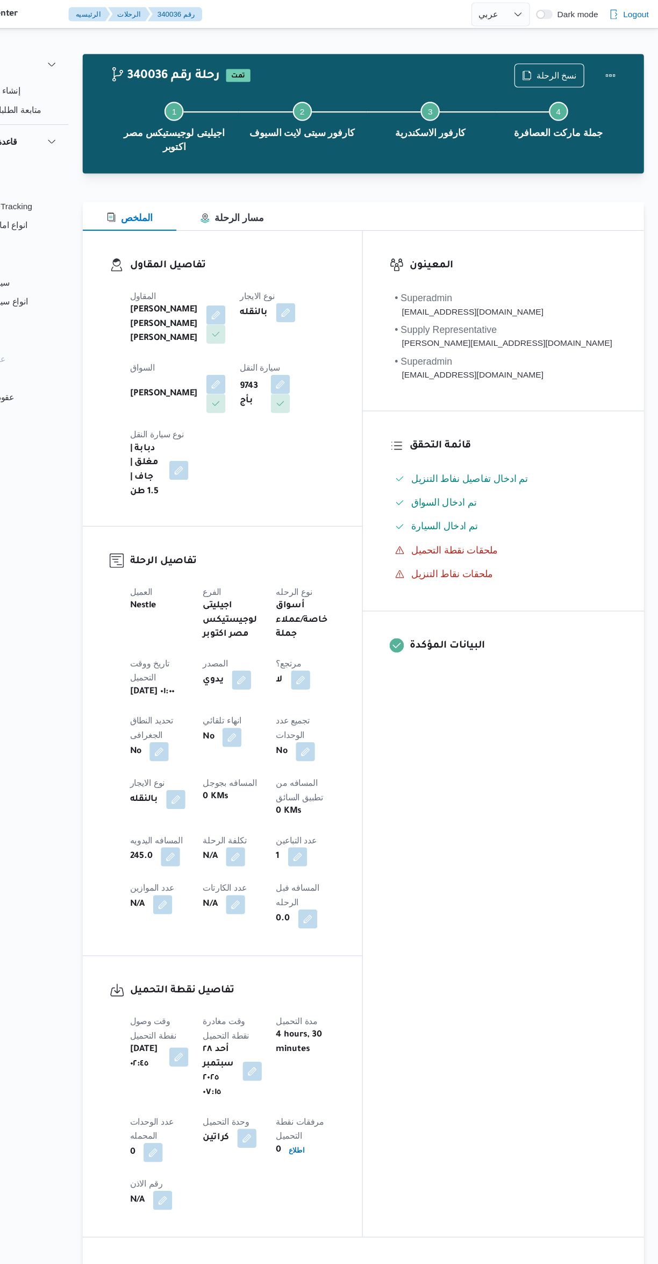
select select "ar"
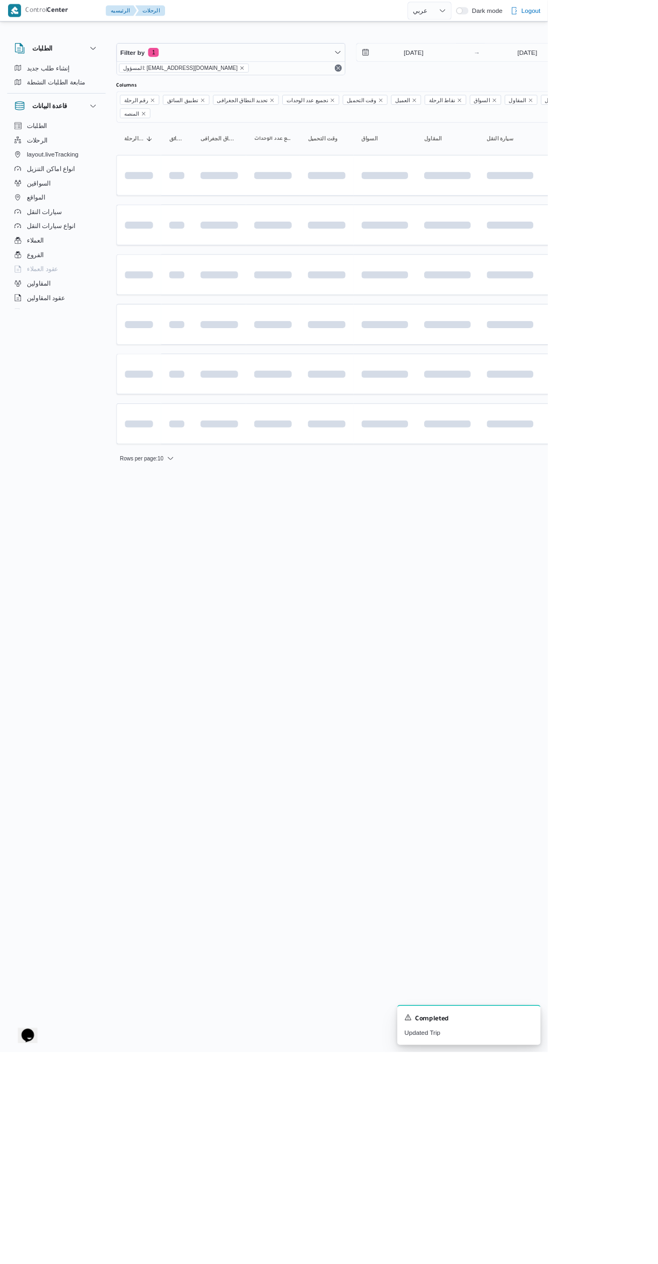
click at [498, 976] on html "Control Center الرئيسيه الرحلات English عربي Dark mode Logout الطلبات إنشاء طلب…" at bounding box center [329, 632] width 658 height 1264
